Goal: Task Accomplishment & Management: Use online tool/utility

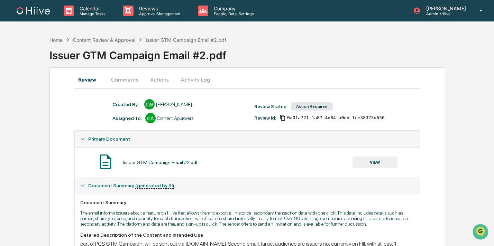
click at [116, 78] on button "Comments" at bounding box center [125, 79] width 38 height 17
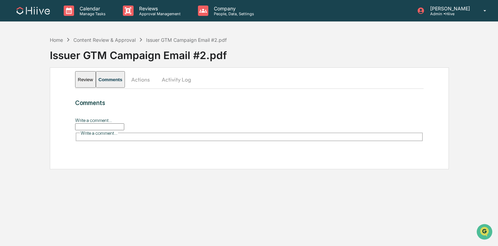
click at [103, 127] on input "Write a comment..." at bounding box center [99, 127] width 49 height 7
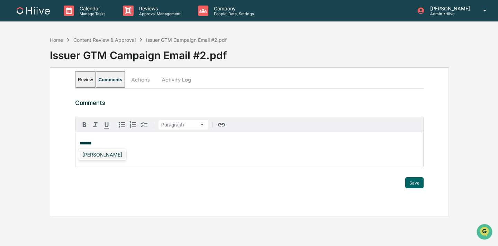
click at [93, 156] on div "[PERSON_NAME]" at bounding box center [102, 155] width 45 height 9
click at [411, 184] on button "Save" at bounding box center [414, 182] width 18 height 11
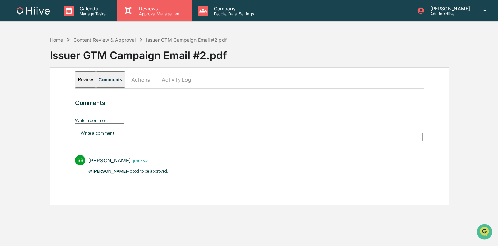
click at [136, 17] on div "Reviews Approval Management" at bounding box center [154, 10] width 75 height 21
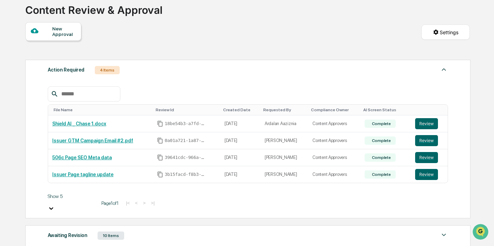
scroll to position [47, 0]
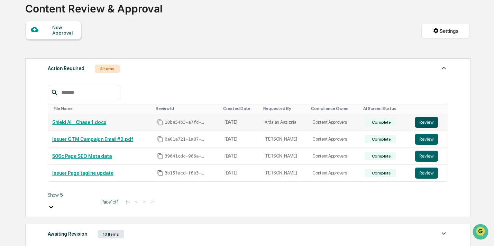
click at [425, 122] on button "Review" at bounding box center [426, 122] width 23 height 11
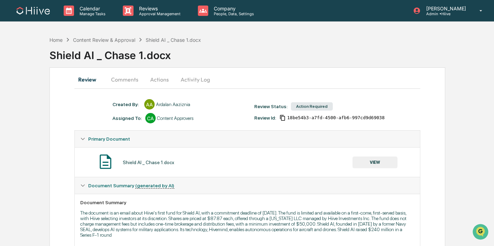
click at [128, 81] on button "Comments" at bounding box center [125, 79] width 38 height 17
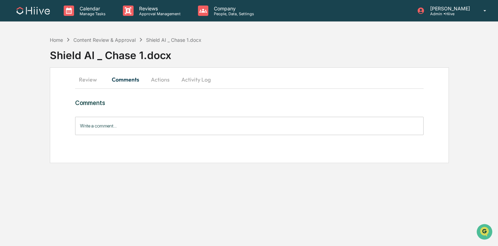
click at [89, 82] on button "Review" at bounding box center [90, 79] width 31 height 17
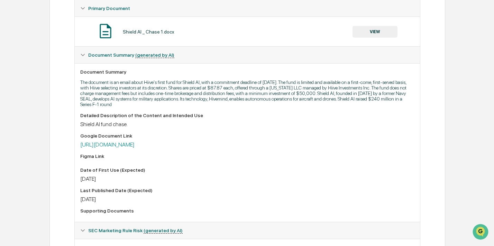
scroll to position [175, 0]
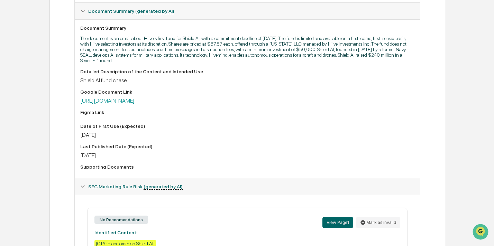
click at [135, 104] on link "[URL][DOMAIN_NAME]" at bounding box center [107, 101] width 54 height 7
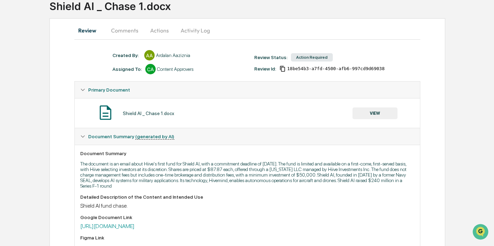
click at [121, 33] on button "Comments" at bounding box center [125, 30] width 38 height 17
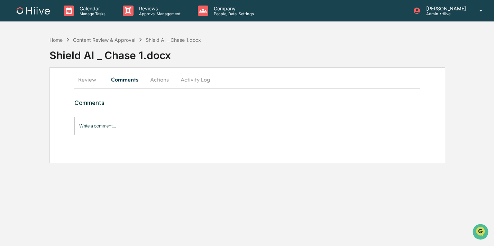
scroll to position [0, 0]
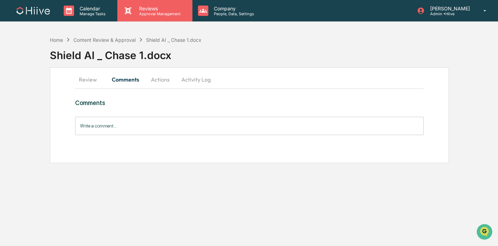
click at [128, 12] on icon at bounding box center [128, 10] width 7 height 7
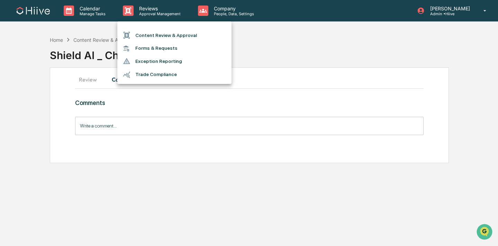
click at [131, 29] on li "Content Review & Approval" at bounding box center [174, 35] width 114 height 13
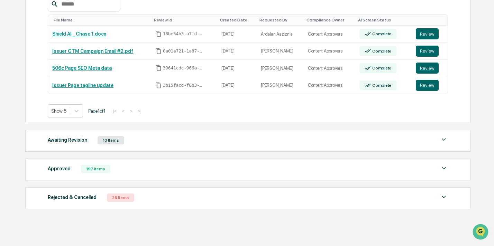
scroll to position [136, 0]
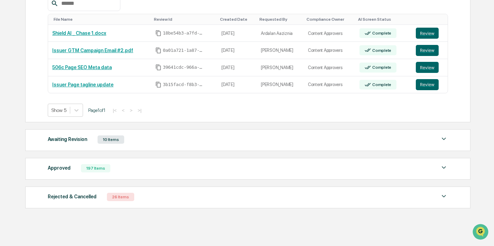
click at [107, 169] on div "197 Items" at bounding box center [95, 168] width 29 height 8
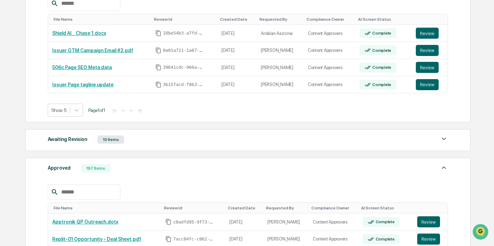
click at [92, 195] on input "text" at bounding box center [87, 192] width 59 height 9
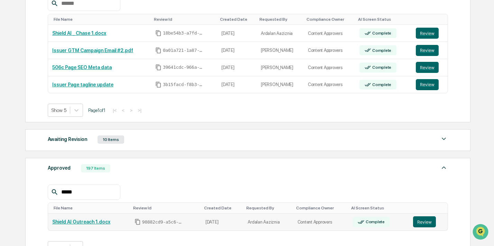
type input "*****"
click at [437, 221] on link "Review" at bounding box center [428, 222] width 30 height 11
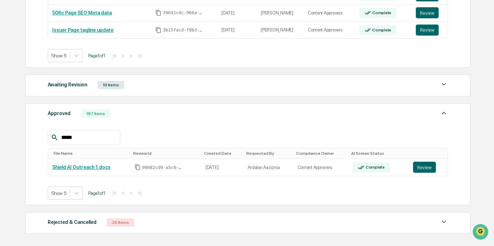
scroll to position [193, 0]
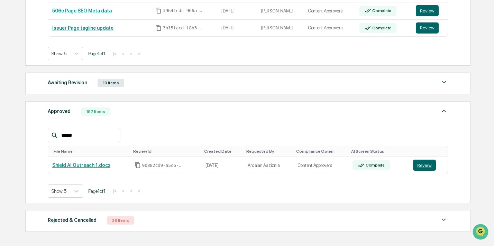
drag, startPoint x: 91, startPoint y: 140, endPoint x: 46, endPoint y: 138, distance: 44.3
click at [46, 138] on div "Approved 197 Items ***** File Name Review Id Created Date Requested By Complian…" at bounding box center [247, 152] width 445 height 102
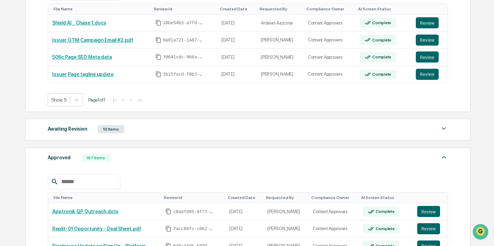
scroll to position [117, 0]
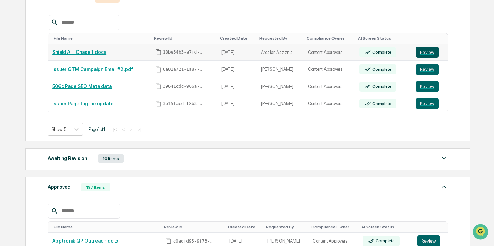
click at [424, 53] on button "Review" at bounding box center [427, 52] width 23 height 11
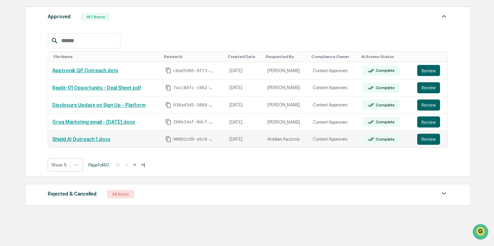
scroll to position [240, 0]
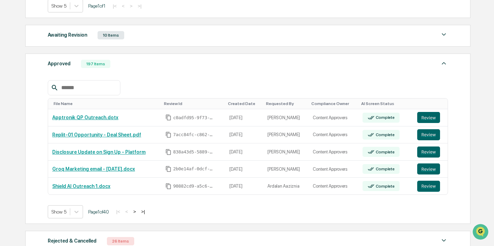
click at [93, 87] on input "text" at bounding box center [87, 87] width 59 height 9
click at [418, 119] on td "Review" at bounding box center [430, 117] width 35 height 17
click at [421, 119] on button "Review" at bounding box center [428, 117] width 23 height 11
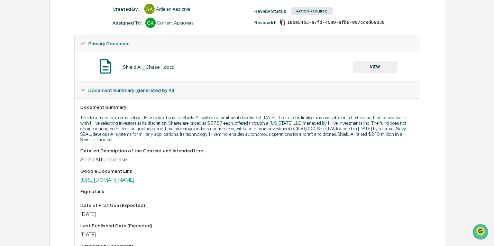
scroll to position [97, 0]
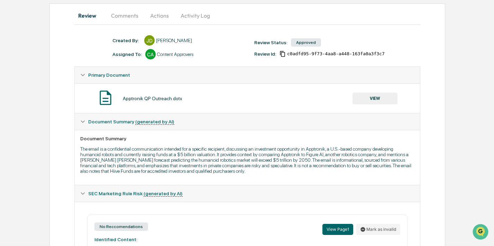
scroll to position [81, 0]
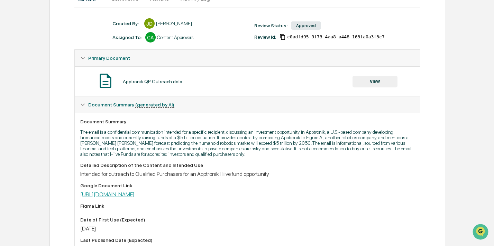
click at [135, 195] on link "[URL][DOMAIN_NAME]" at bounding box center [107, 194] width 54 height 7
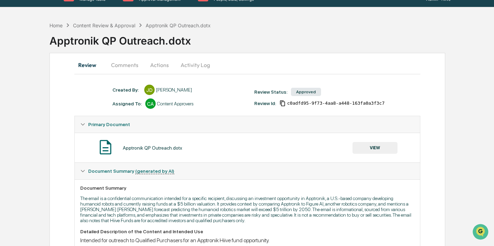
scroll to position [0, 0]
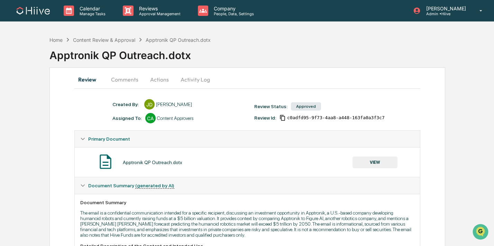
click at [115, 78] on button "Comments" at bounding box center [125, 79] width 38 height 17
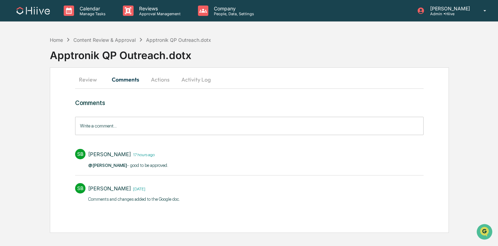
click at [89, 82] on button "Review" at bounding box center [90, 79] width 31 height 17
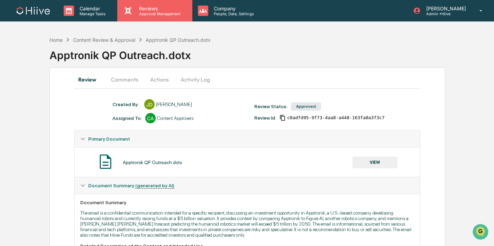
click at [142, 11] on p "Approval Management" at bounding box center [159, 13] width 51 height 5
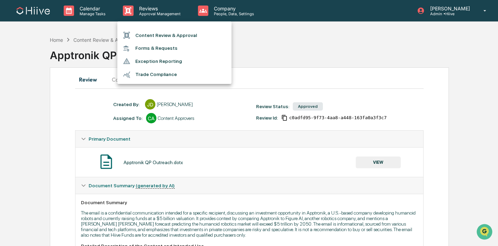
click at [139, 36] on li "Content Review & Approval" at bounding box center [174, 35] width 114 height 13
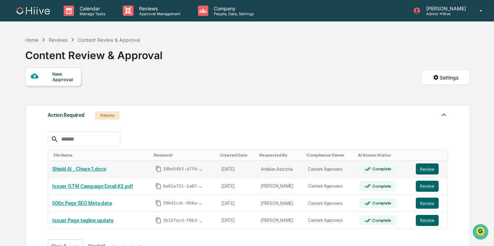
click at [106, 168] on link "Shield AI _ Chase 1.docx" at bounding box center [79, 169] width 54 height 6
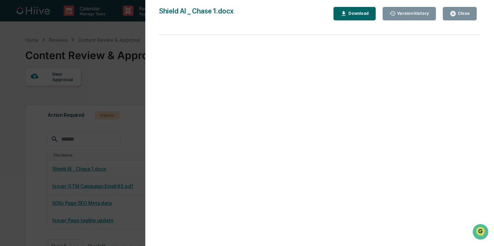
click at [453, 15] on icon "button" at bounding box center [452, 13] width 5 height 5
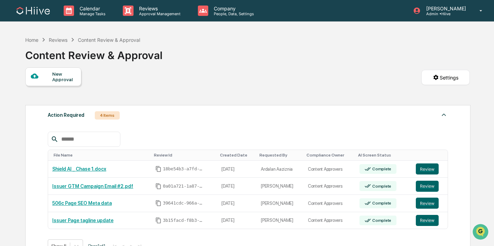
scroll to position [15, 0]
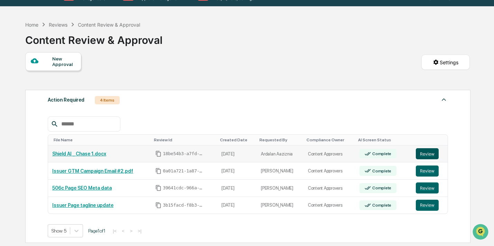
click at [429, 155] on button "Review" at bounding box center [427, 153] width 23 height 11
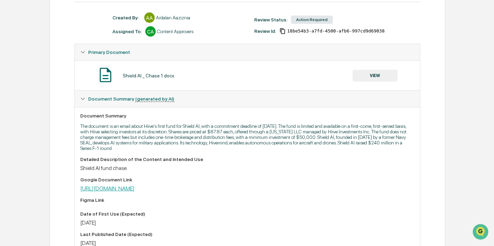
click at [135, 189] on link "https://docs.google.com/document/d/1eKxjnVZKPGWwnh8RRbRW-HDaEKrhQCDP/edit?usp=s…" at bounding box center [107, 188] width 54 height 7
click at [361, 77] on button "VIEW" at bounding box center [375, 76] width 45 height 12
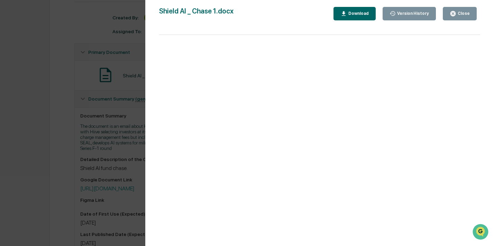
click at [127, 81] on div "Version History 09/03/2025, 11:24 PM Ardalan Aaziznia Shield AI _ Chase 1.docx …" at bounding box center [247, 123] width 494 height 246
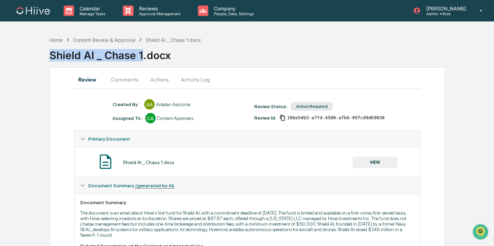
drag, startPoint x: 144, startPoint y: 53, endPoint x: 48, endPoint y: 52, distance: 95.2
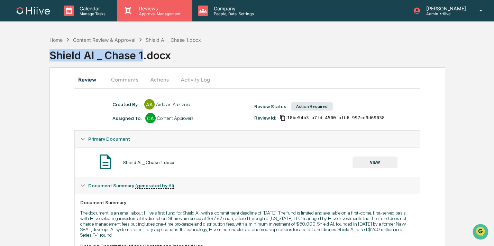
copy div "Shield AI _ Chase 1"
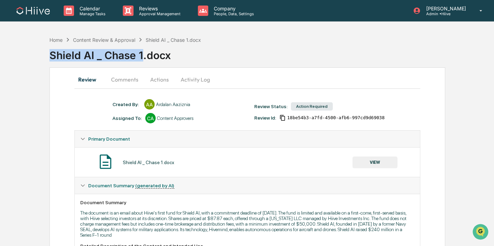
click at [187, 74] on button "Activity Log" at bounding box center [195, 79] width 40 height 17
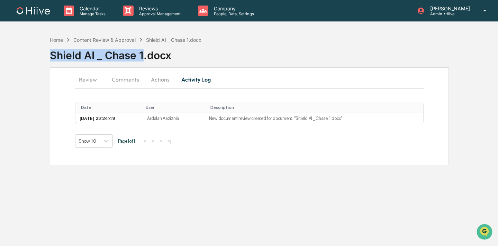
click at [164, 81] on button "Actions" at bounding box center [160, 79] width 31 height 17
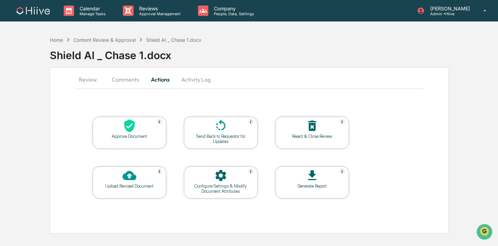
click at [136, 179] on div at bounding box center [129, 176] width 69 height 15
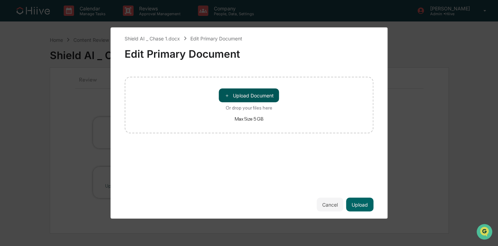
click at [237, 91] on button "＋ Upload Document" at bounding box center [249, 96] width 60 height 14
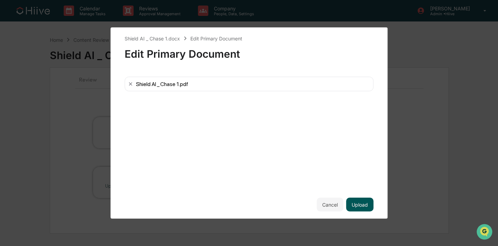
click at [357, 205] on button "Upload" at bounding box center [359, 205] width 27 height 14
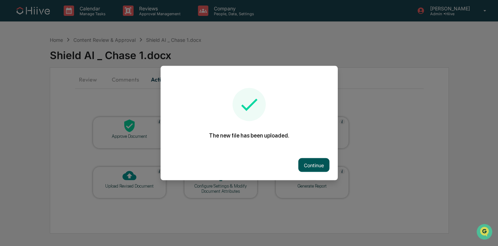
click at [320, 166] on button "Continue" at bounding box center [313, 165] width 31 height 14
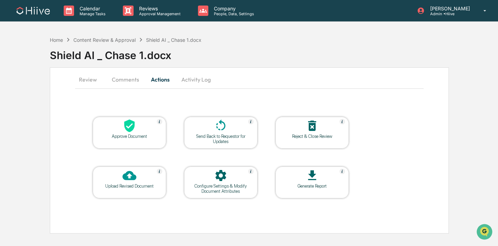
click at [127, 80] on button "Comments" at bounding box center [125, 79] width 38 height 17
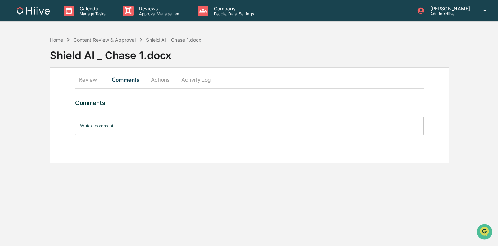
click at [119, 128] on input "Write a comment..." at bounding box center [249, 126] width 348 height 18
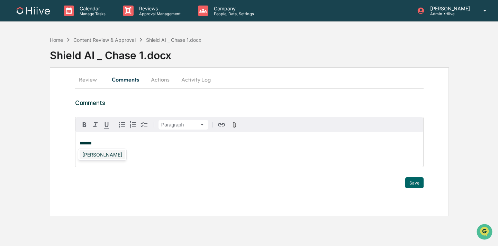
click at [106, 155] on div "[PERSON_NAME]" at bounding box center [102, 155] width 45 height 9
click at [413, 179] on button "Save" at bounding box center [414, 182] width 18 height 11
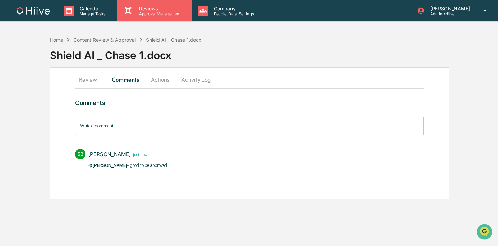
click at [142, 12] on p "Approval Management" at bounding box center [159, 13] width 51 height 5
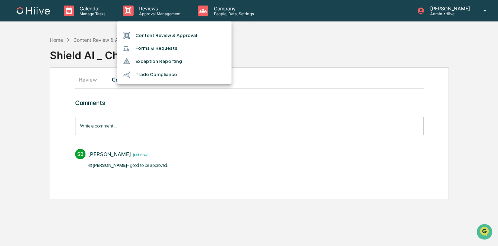
click at [142, 32] on li "Content Review & Approval" at bounding box center [174, 35] width 114 height 13
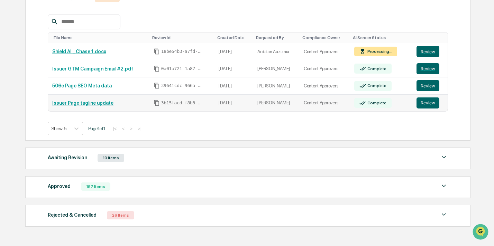
scroll to position [128, 0]
